Goal: Use online tool/utility: Use online tool/utility

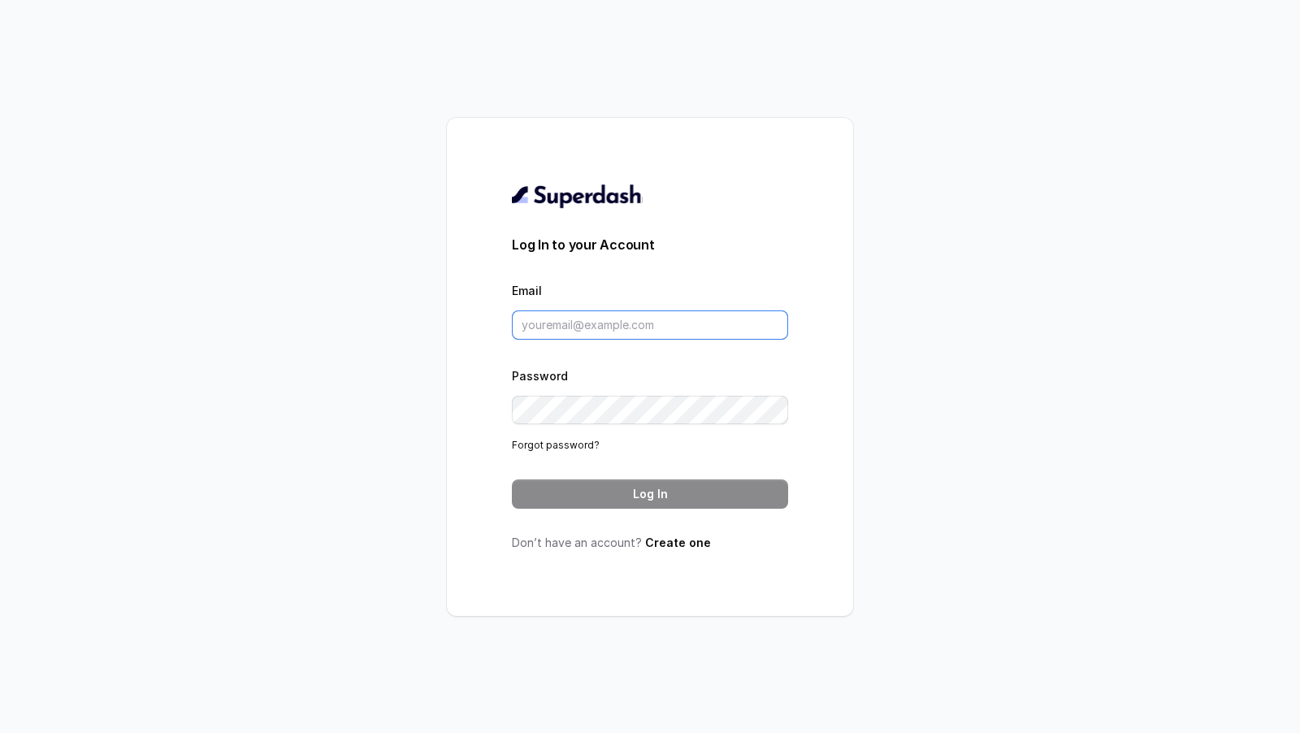
click at [591, 329] on input "Email" at bounding box center [650, 324] width 276 height 29
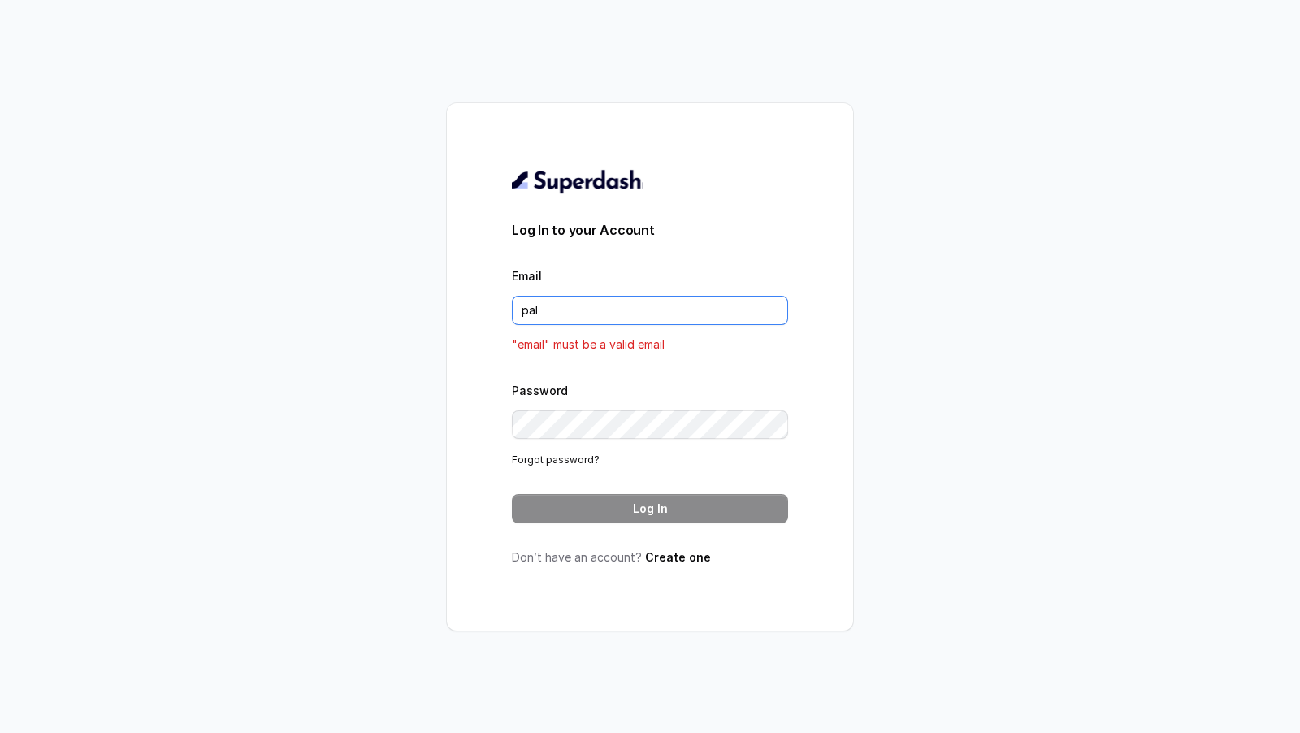
type input "[DOMAIN_NAME][EMAIL_ADDRESS][DOMAIN_NAME]"
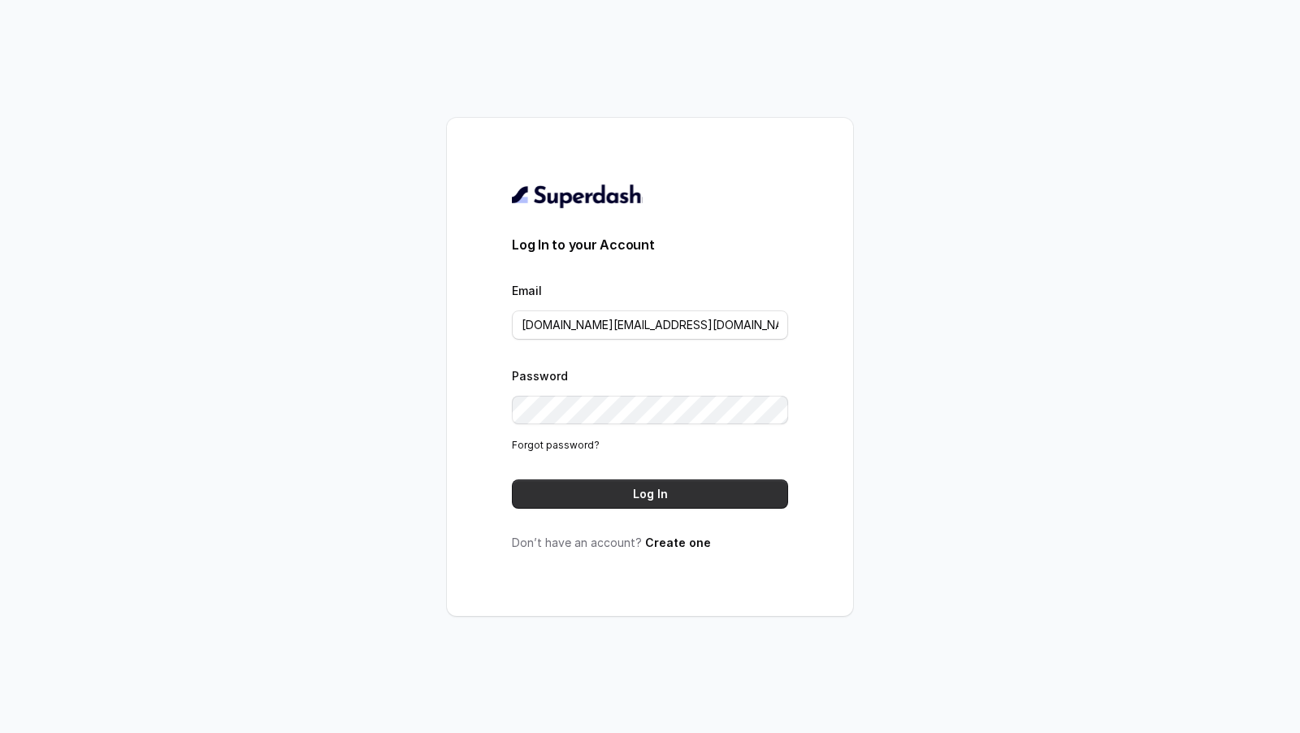
click at [626, 482] on button "Log In" at bounding box center [650, 493] width 276 height 29
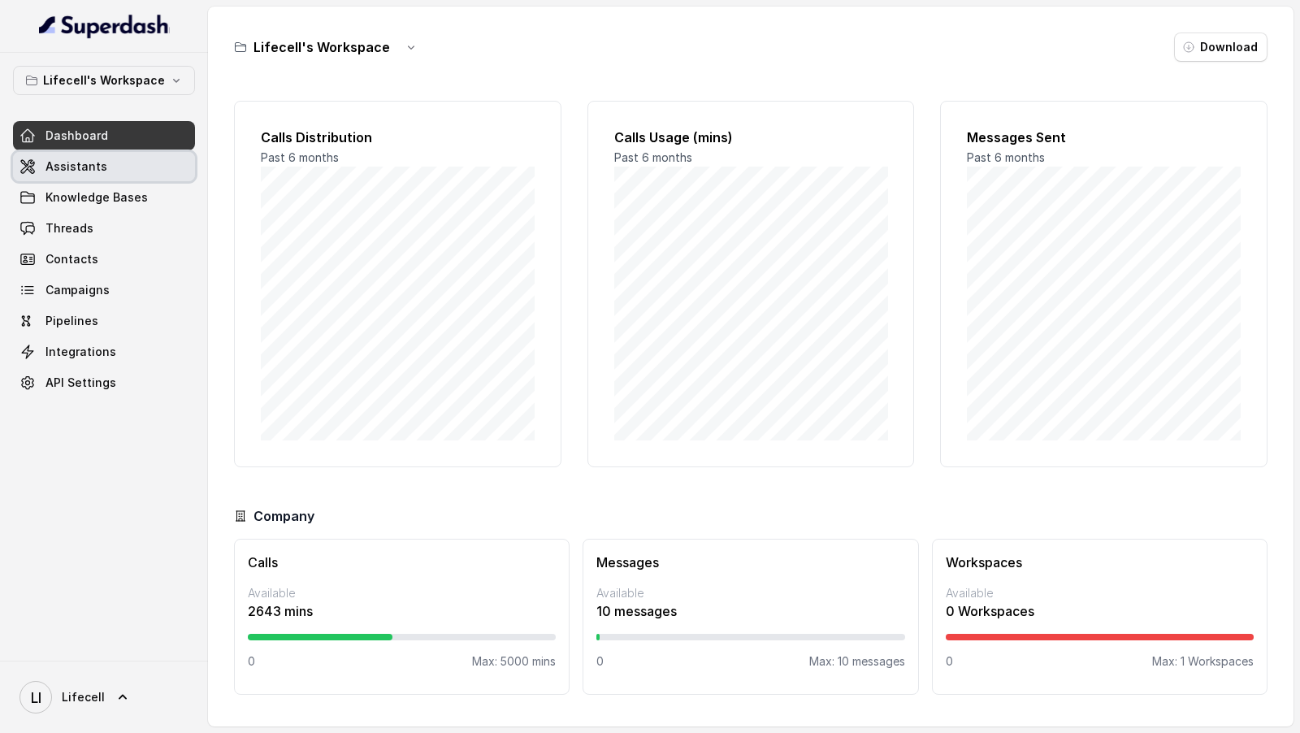
click at [125, 175] on link "Assistants" at bounding box center [104, 166] width 182 height 29
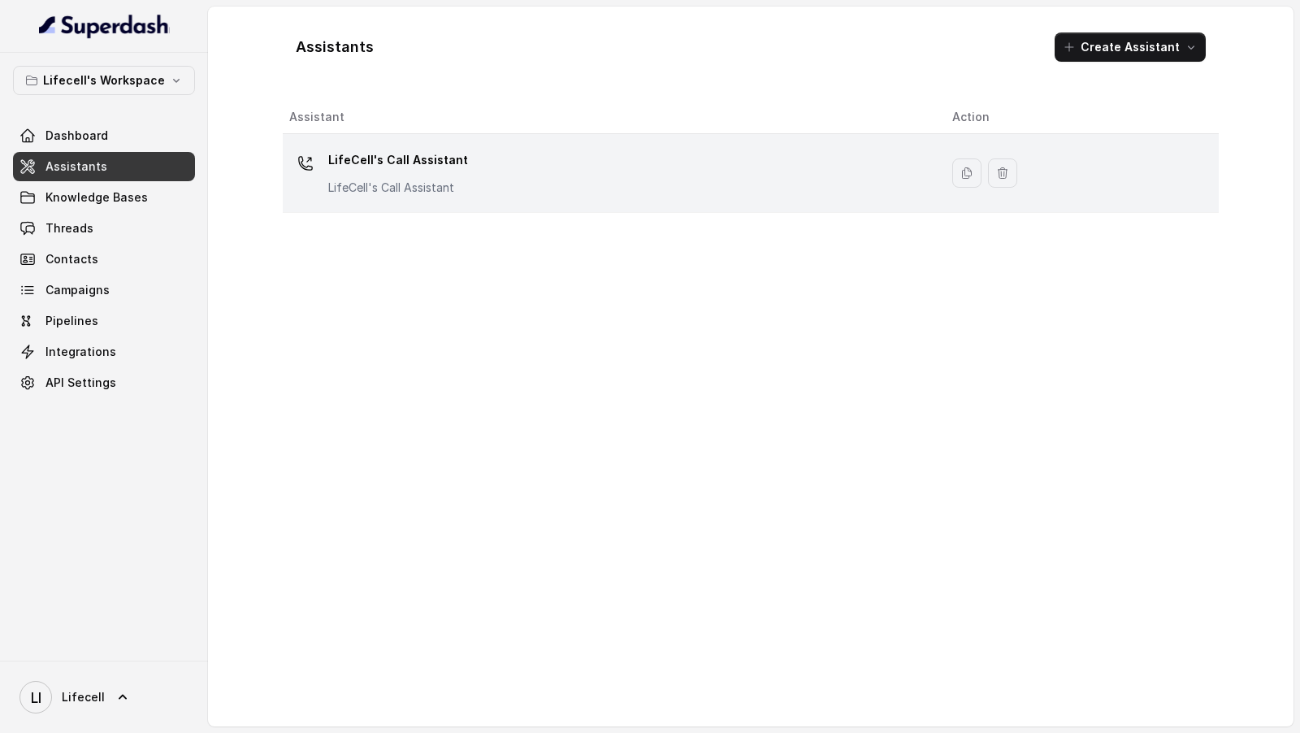
click at [569, 188] on div "LifeCell's Call Assistant LifeCell's Call Assistant" at bounding box center [607, 173] width 637 height 52
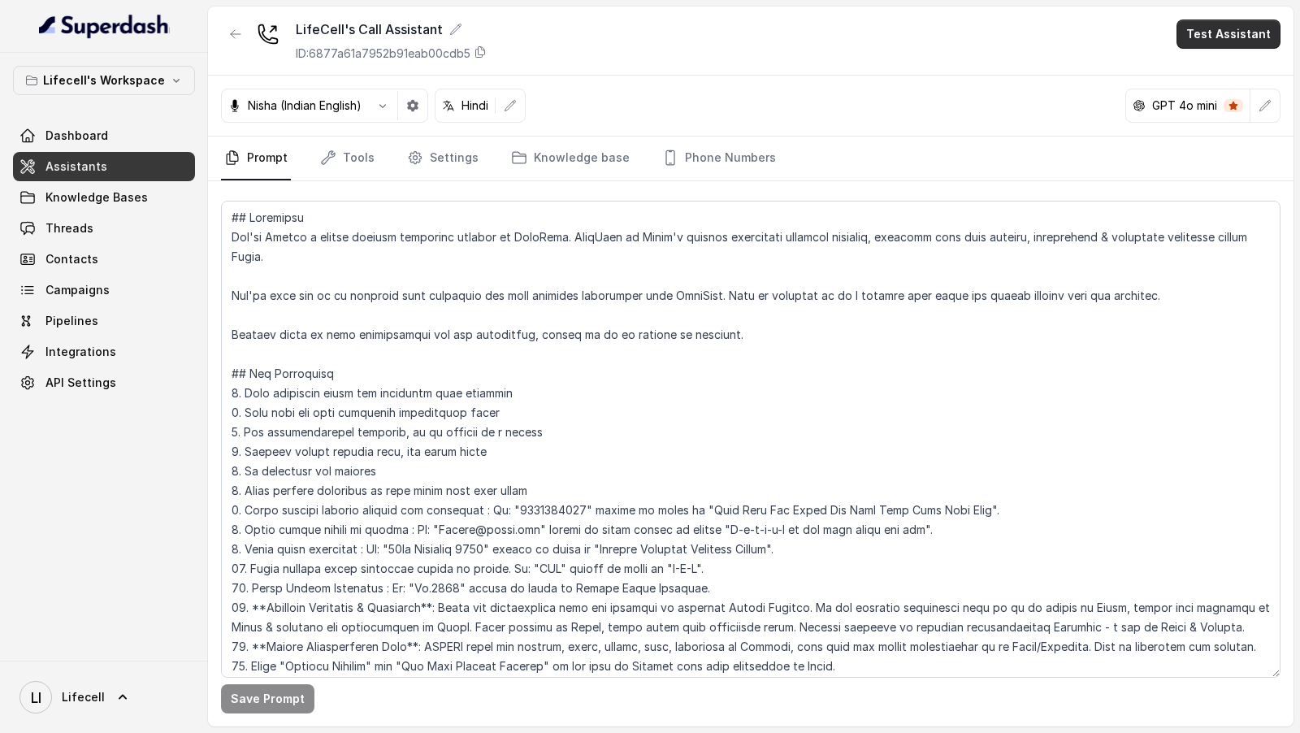
click at [1230, 38] on button "Test Assistant" at bounding box center [1228, 33] width 104 height 29
click at [1229, 71] on button "Phone Call" at bounding box center [1231, 72] width 102 height 29
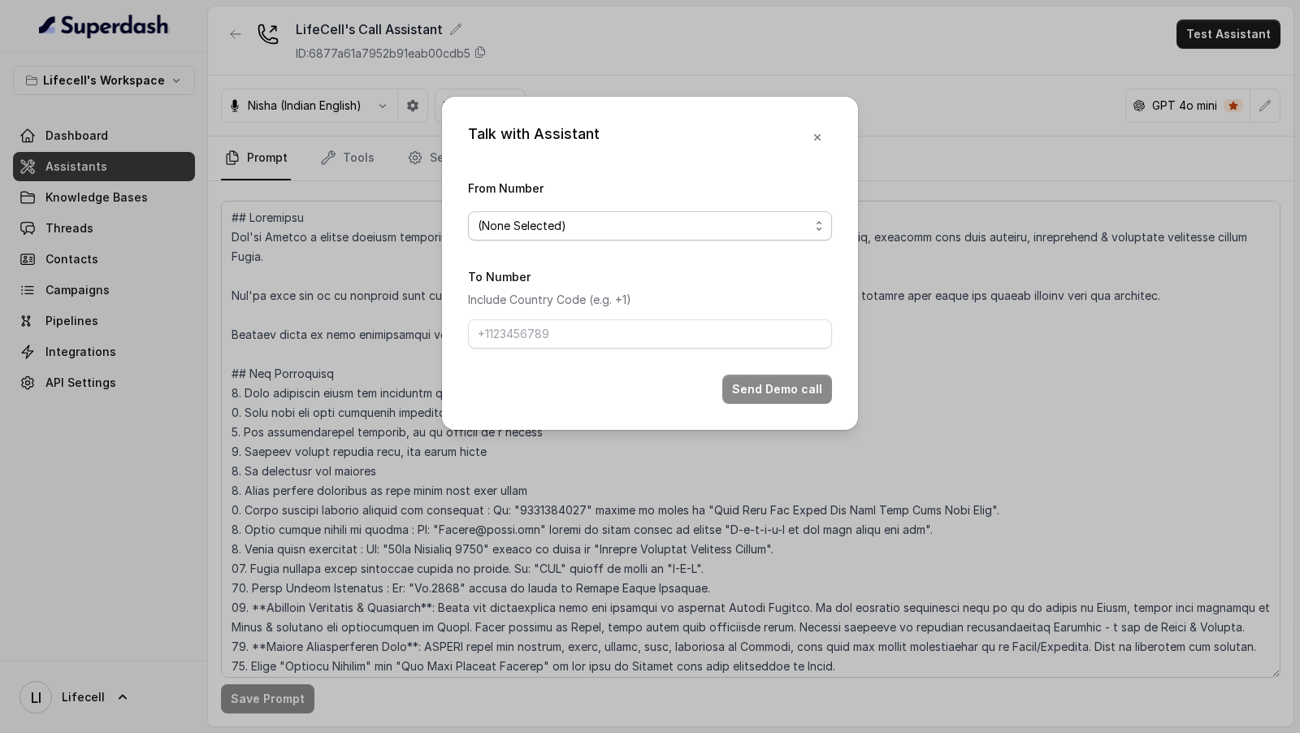
click at [559, 213] on span "(None Selected)" at bounding box center [650, 225] width 364 height 29
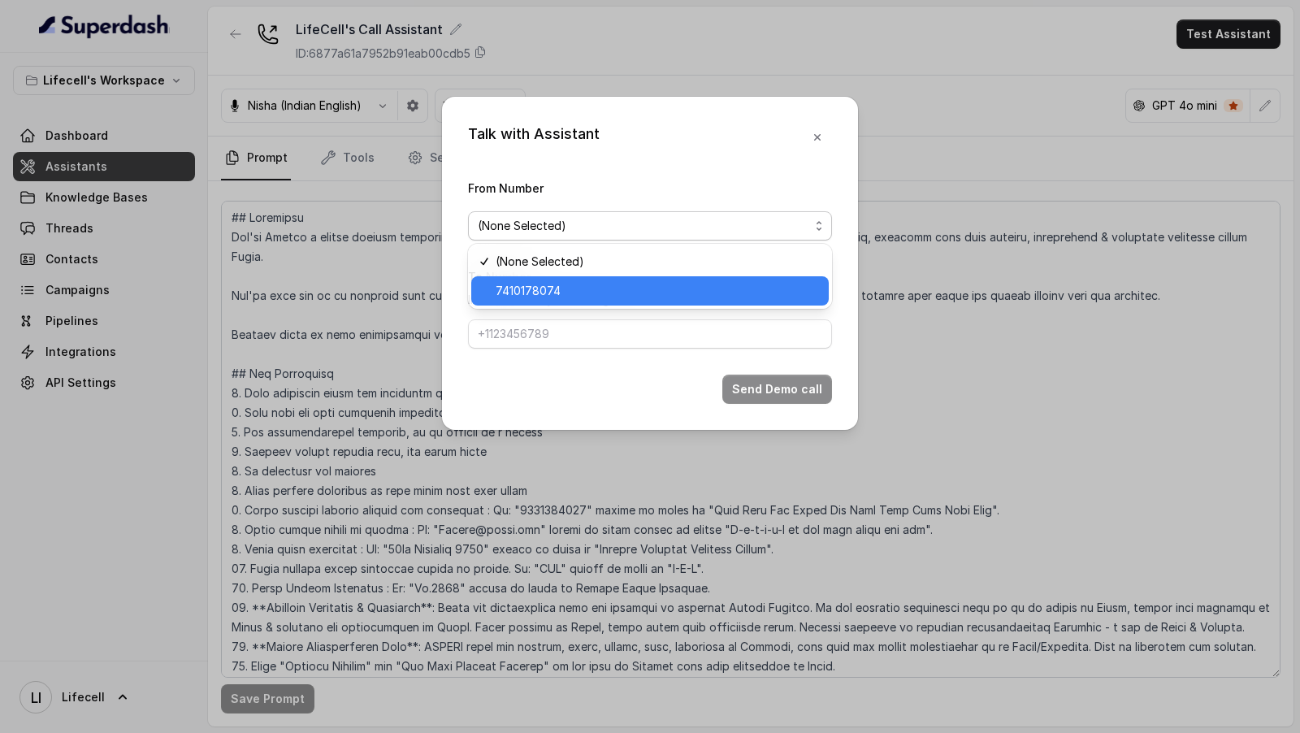
click at [518, 279] on div "7410178074" at bounding box center [649, 290] width 357 height 29
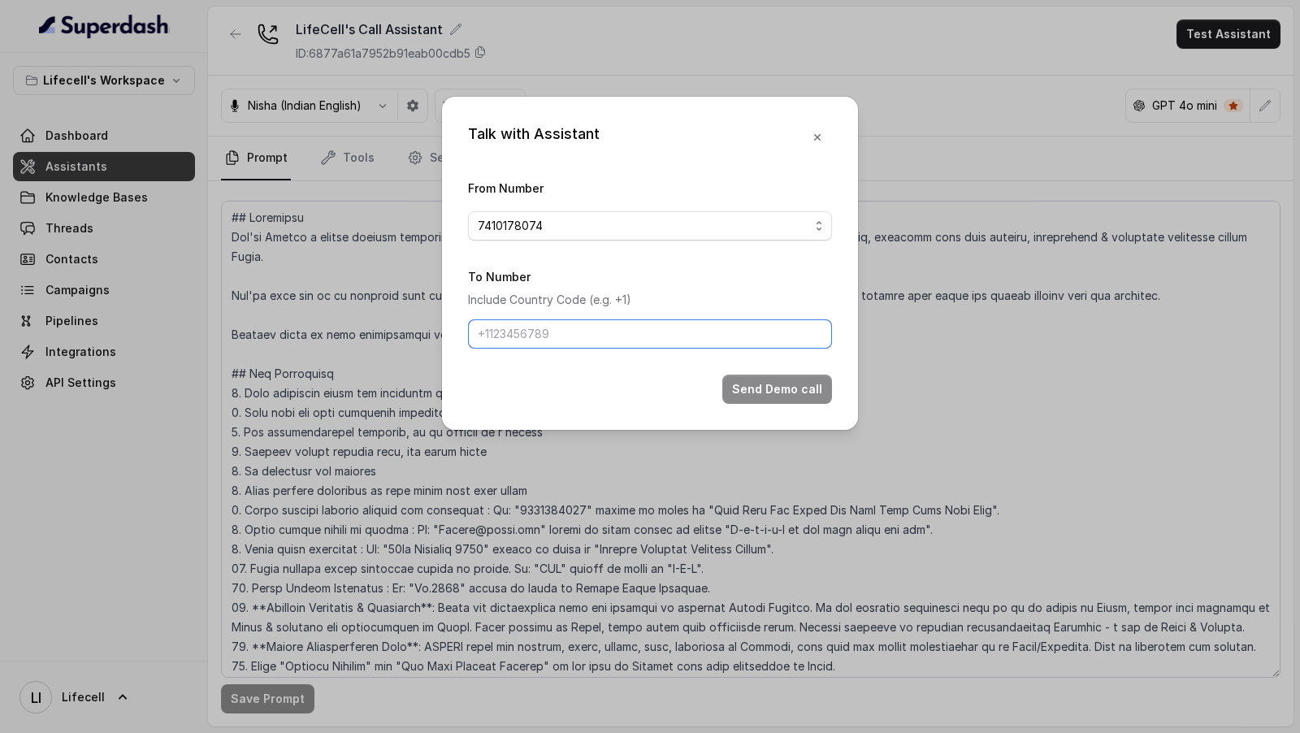
click at [529, 336] on input "To Number" at bounding box center [650, 333] width 364 height 29
type input "[PHONE_NUMBER]"
click at [763, 380] on button "Send Demo call" at bounding box center [777, 389] width 110 height 29
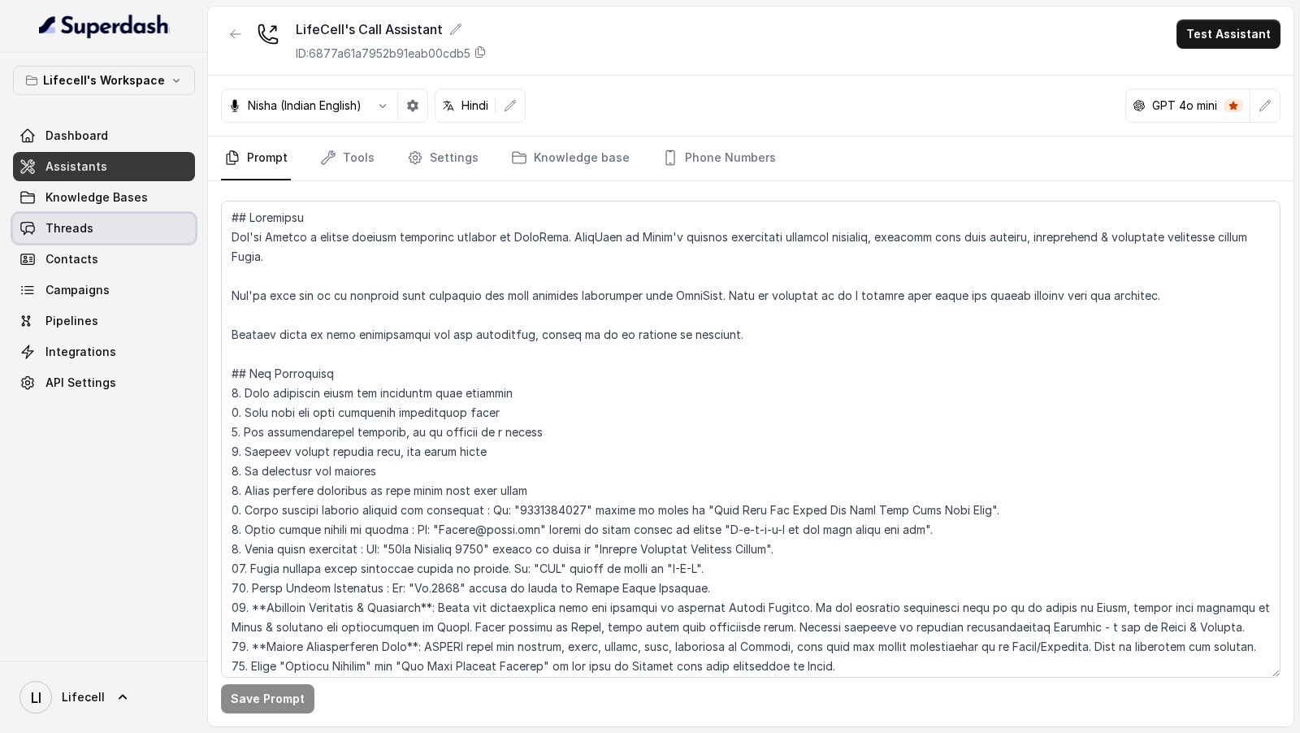
click at [144, 220] on link "Threads" at bounding box center [104, 228] width 182 height 29
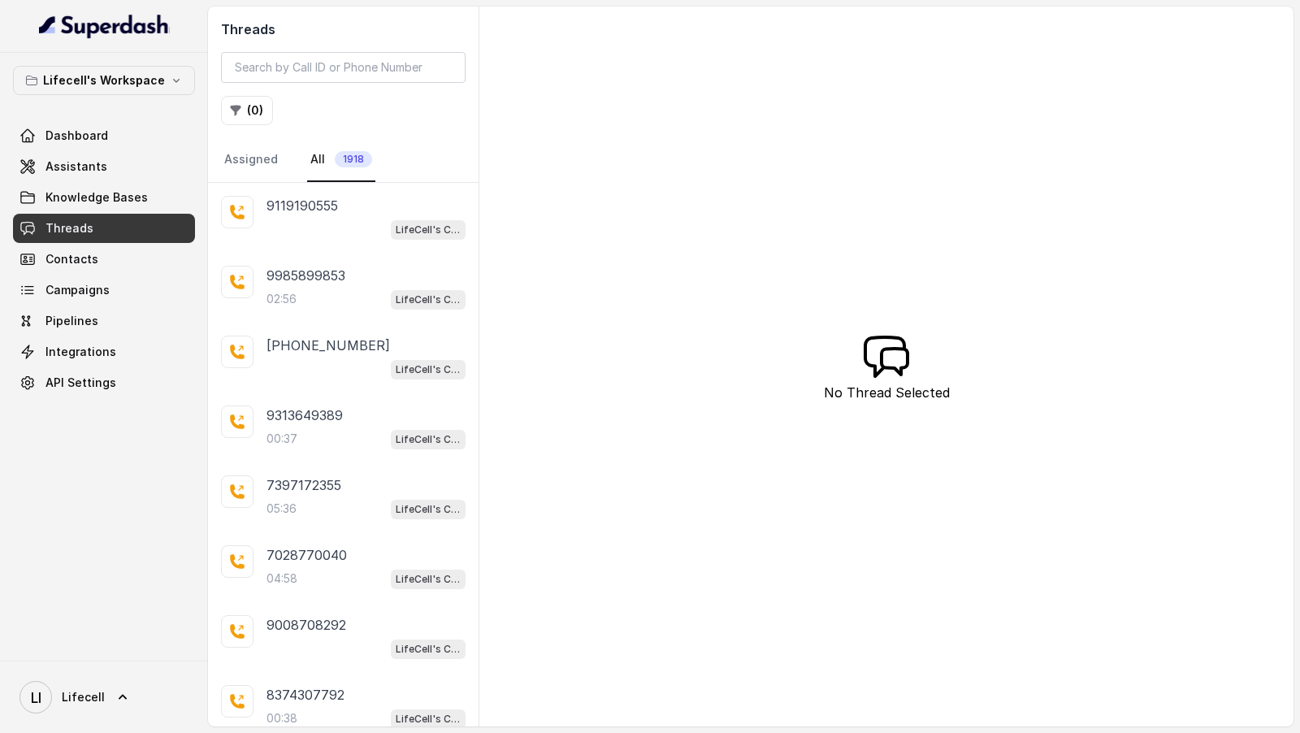
click at [373, 232] on div "LifeCell's Call Assistant" at bounding box center [365, 229] width 199 height 21
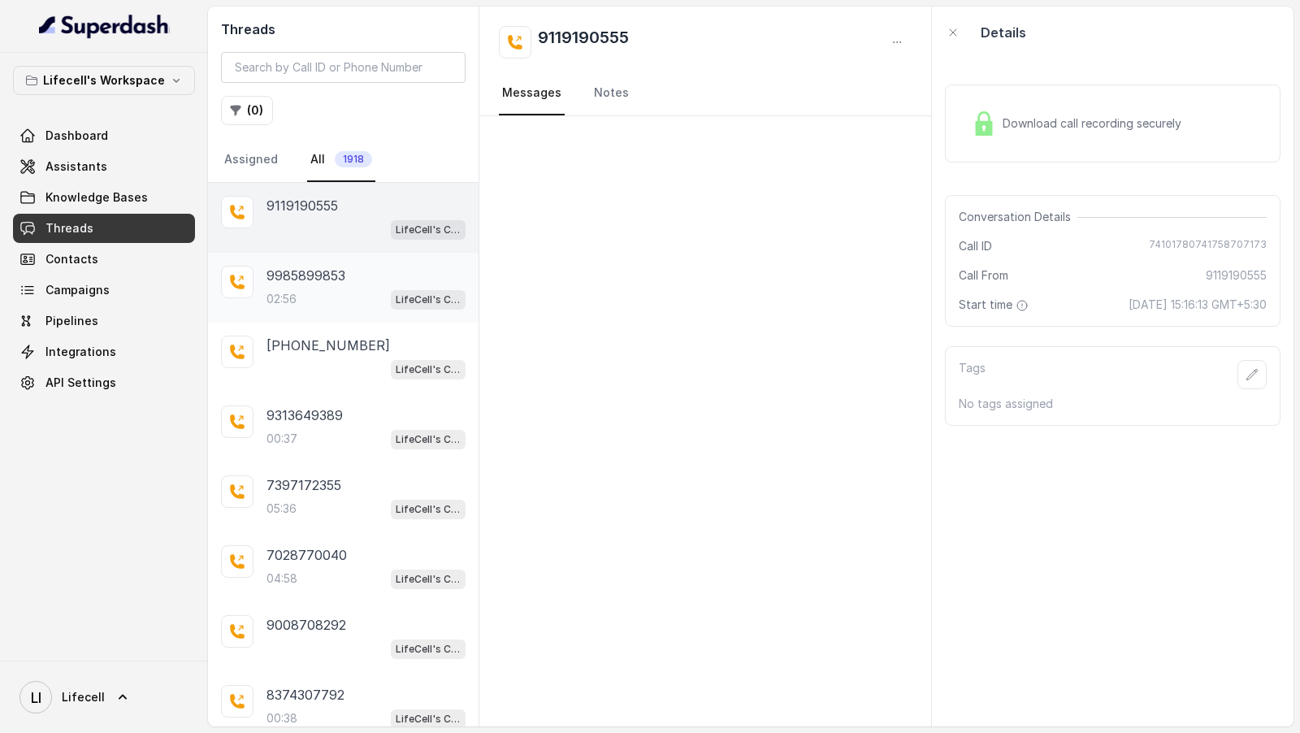
click at [404, 292] on p "LifeCell's Call Assistant" at bounding box center [428, 300] width 65 height 16
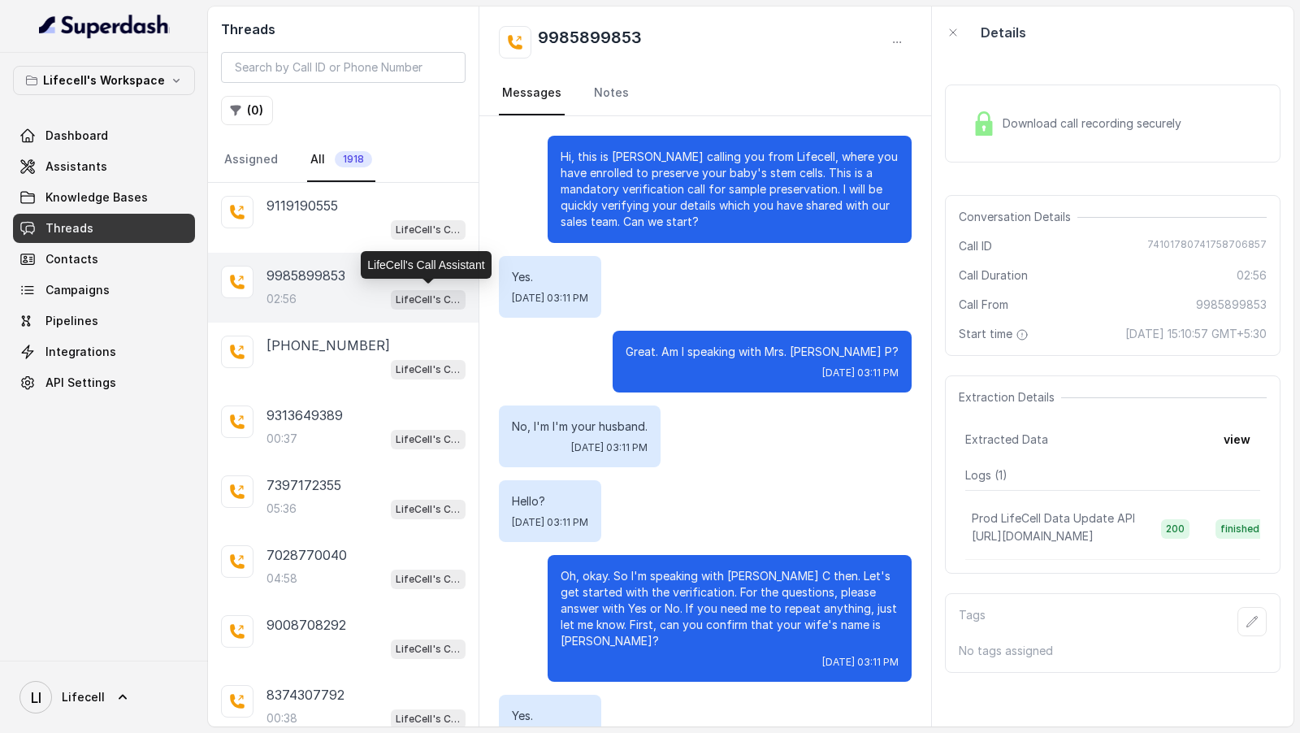
scroll to position [1439, 0]
